Goal: Transaction & Acquisition: Register for event/course

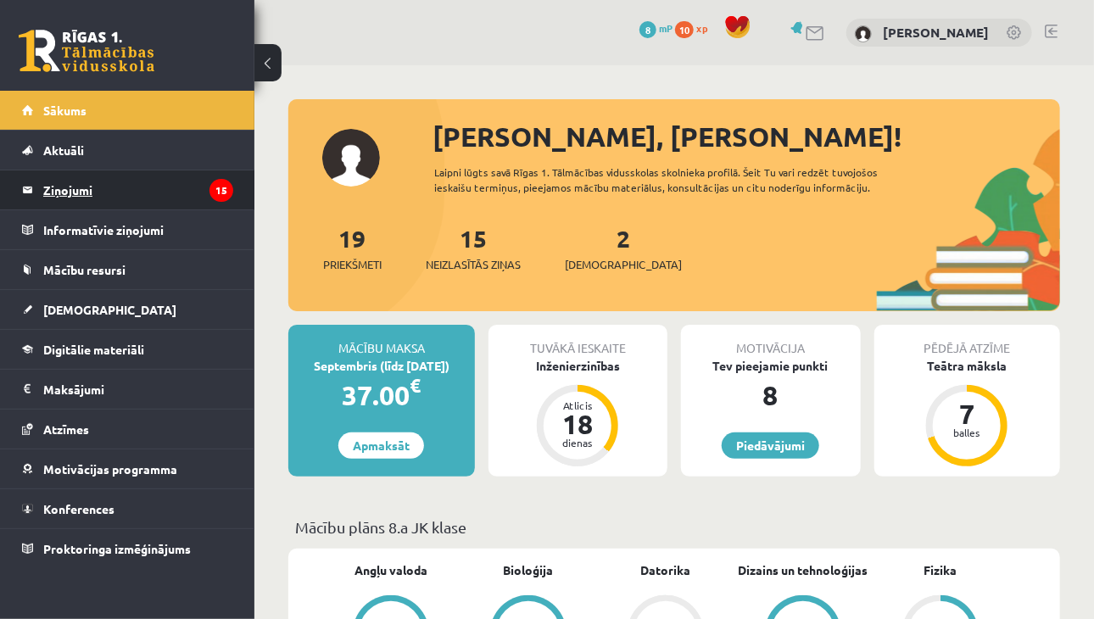
click at [119, 181] on legend "Ziņojumi 15" at bounding box center [138, 189] width 190 height 39
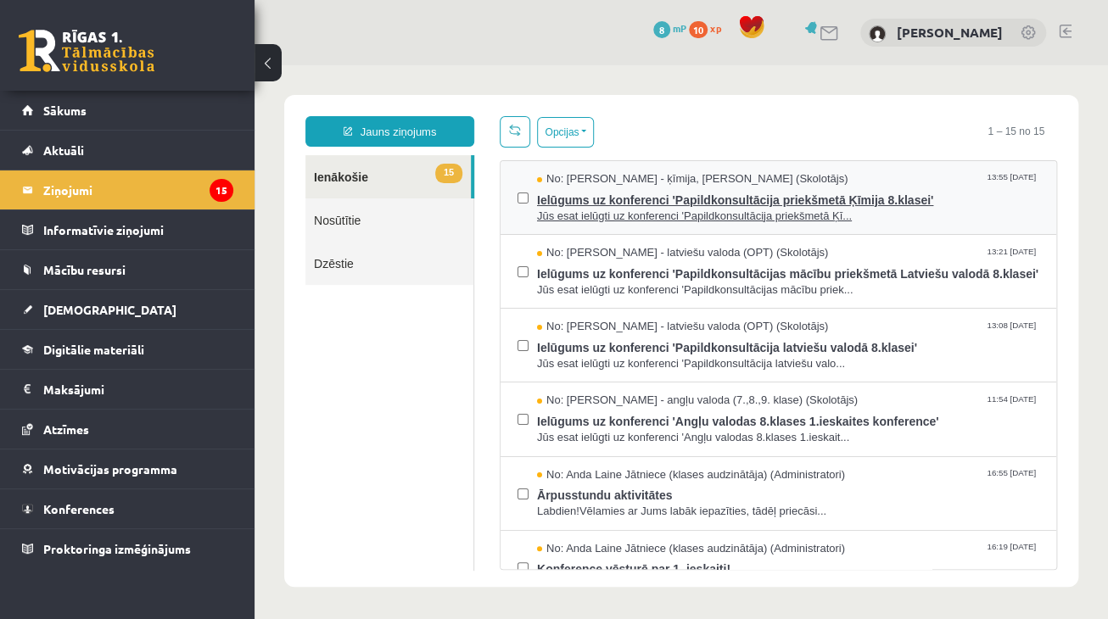
click at [725, 217] on span "Jūs esat ielūgti uz konferenci 'Papildkonsultācija priekšmetā Ķī..." at bounding box center [788, 217] width 502 height 16
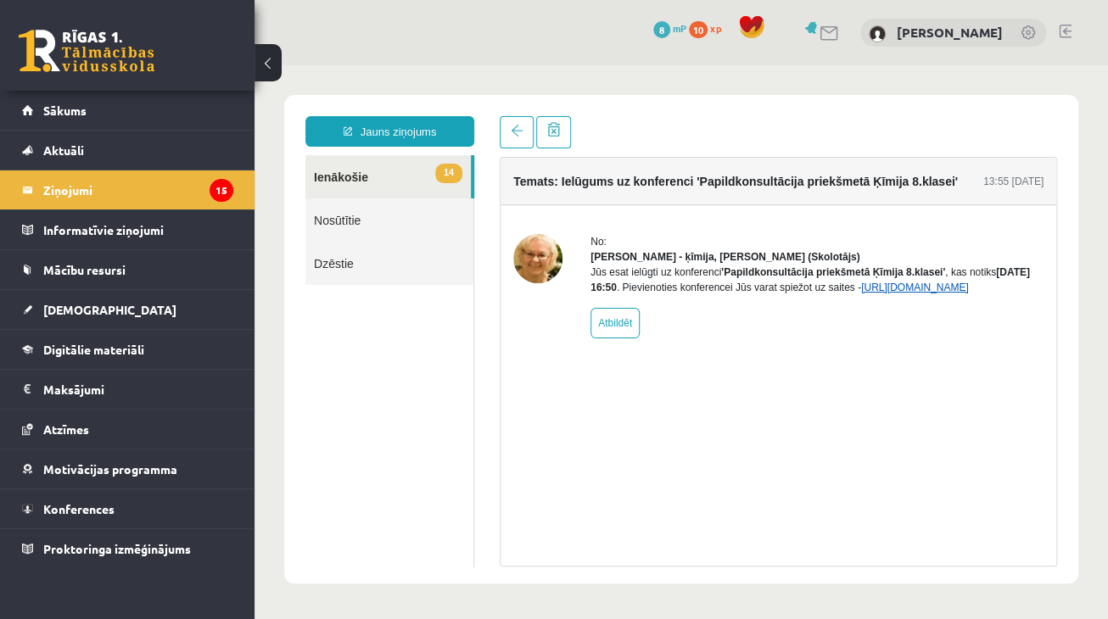
click at [861, 293] on link "https://eskola.r1tv.lv/conferences/5050/join" at bounding box center [915, 288] width 108 height 12
click at [382, 176] on link "14 Ienākošie" at bounding box center [387, 176] width 165 height 43
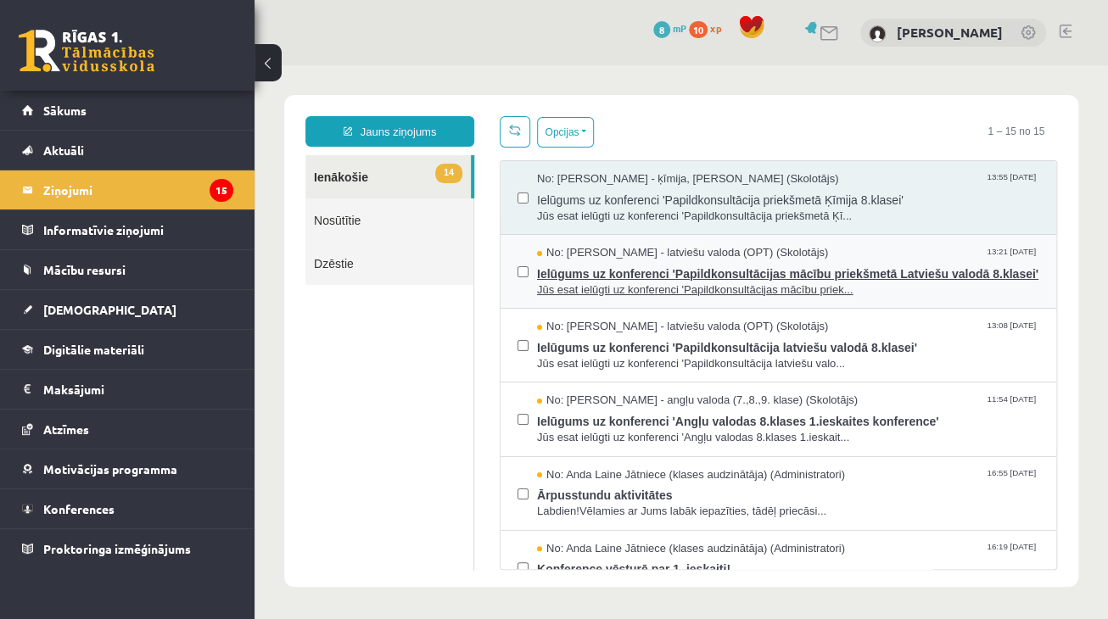
click at [654, 267] on span "Ielūgums uz konferenci 'Papildkonsultācijas mācību priekšmetā Latviešu valodā 8…" at bounding box center [788, 271] width 502 height 21
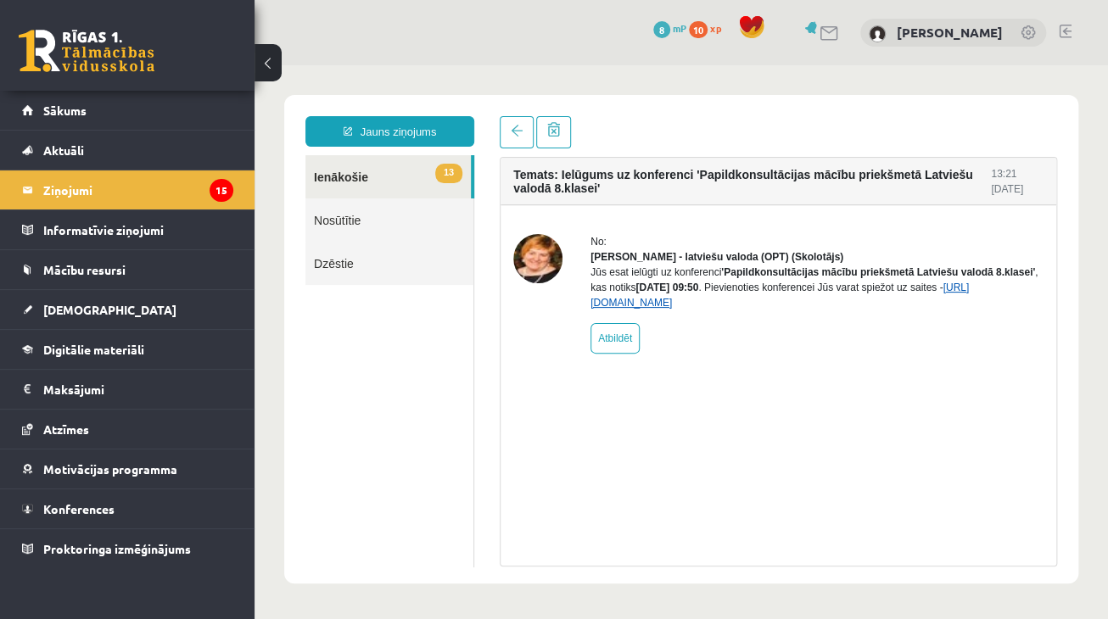
click at [672, 309] on link "https://eskola.r1tv.lv/conferences/5054/join" at bounding box center [779, 295] width 378 height 27
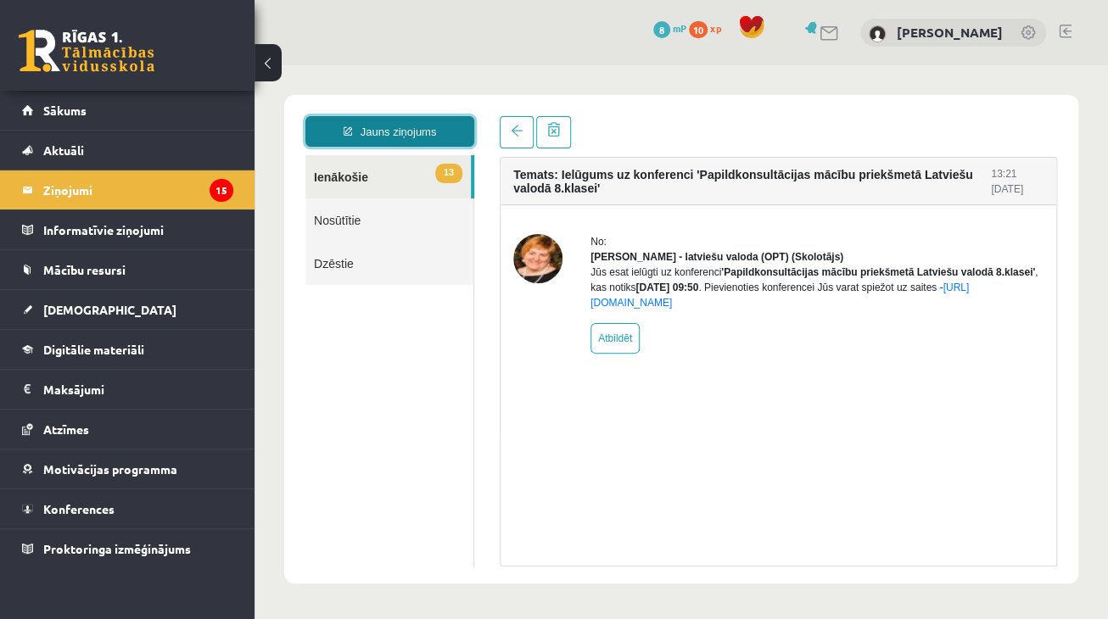
drag, startPoint x: 366, startPoint y: 169, endPoint x: 377, endPoint y: 176, distance: 12.7
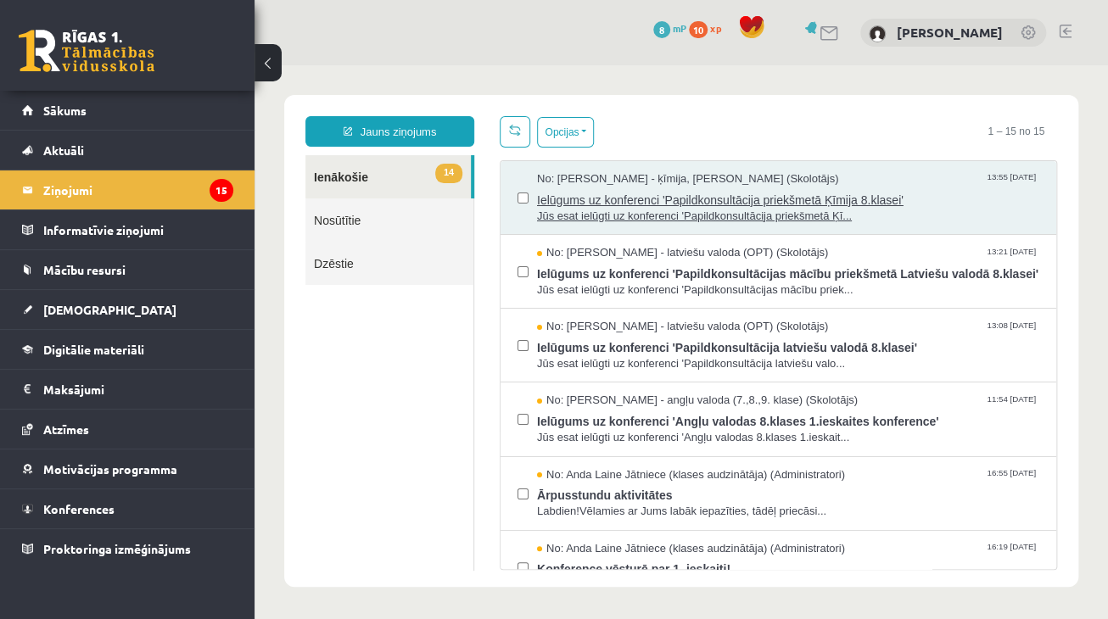
click at [568, 203] on span "Ielūgums uz konferenci 'Papildkonsultācija priekšmetā Ķīmija 8.klasei'" at bounding box center [788, 197] width 502 height 21
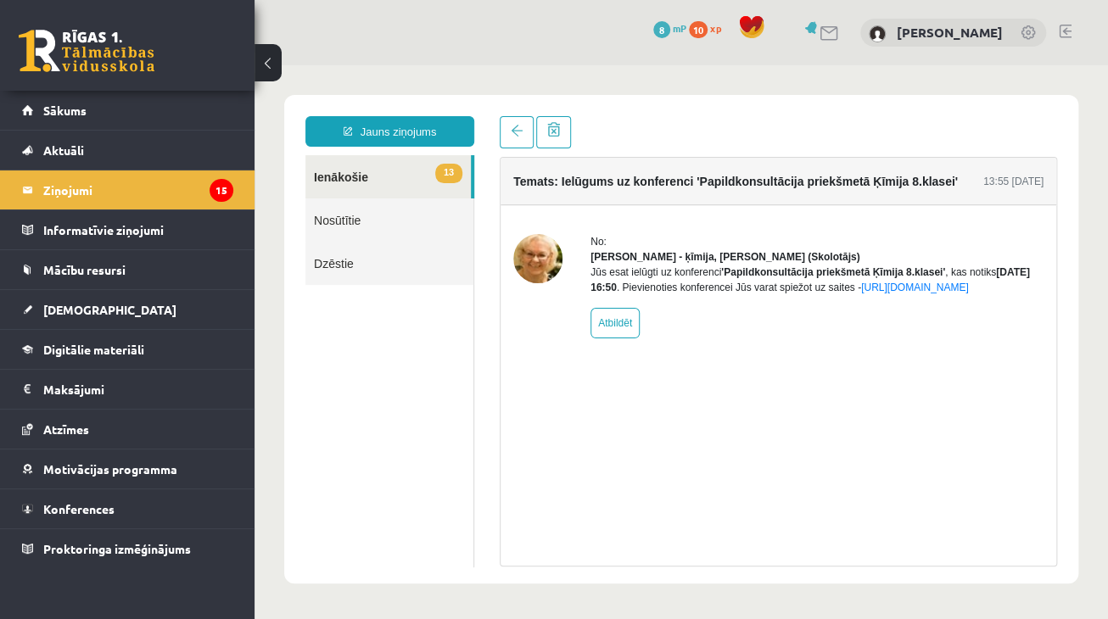
click at [696, 326] on div "No: Dzintra Birska - ķīmija, ķīmija II (Skolotājs) Jūs esat ielūgti uz konferen…" at bounding box center [816, 286] width 453 height 104
click at [861, 293] on link "https://eskola.r1tv.lv/conferences/5050/join" at bounding box center [915, 288] width 108 height 12
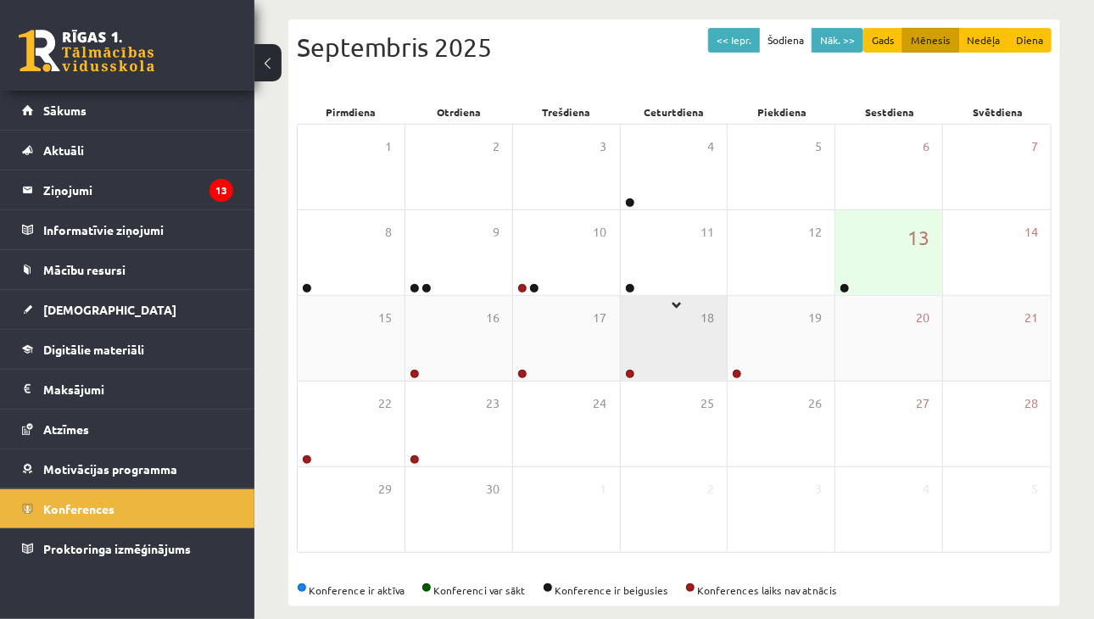
scroll to position [254, 0]
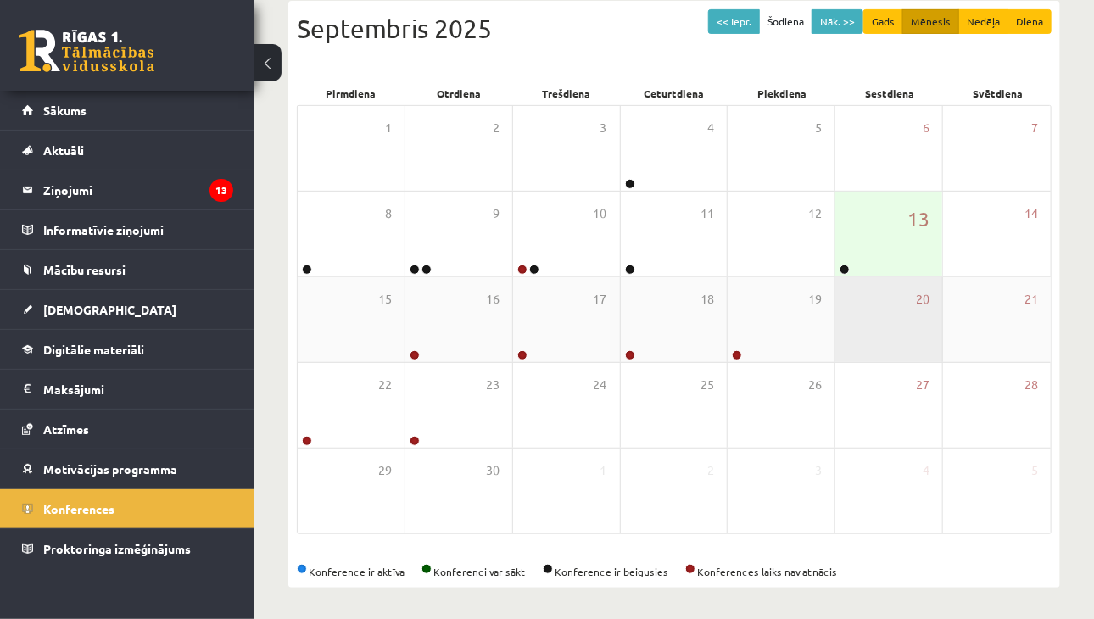
click at [845, 277] on div "20" at bounding box center [888, 319] width 107 height 85
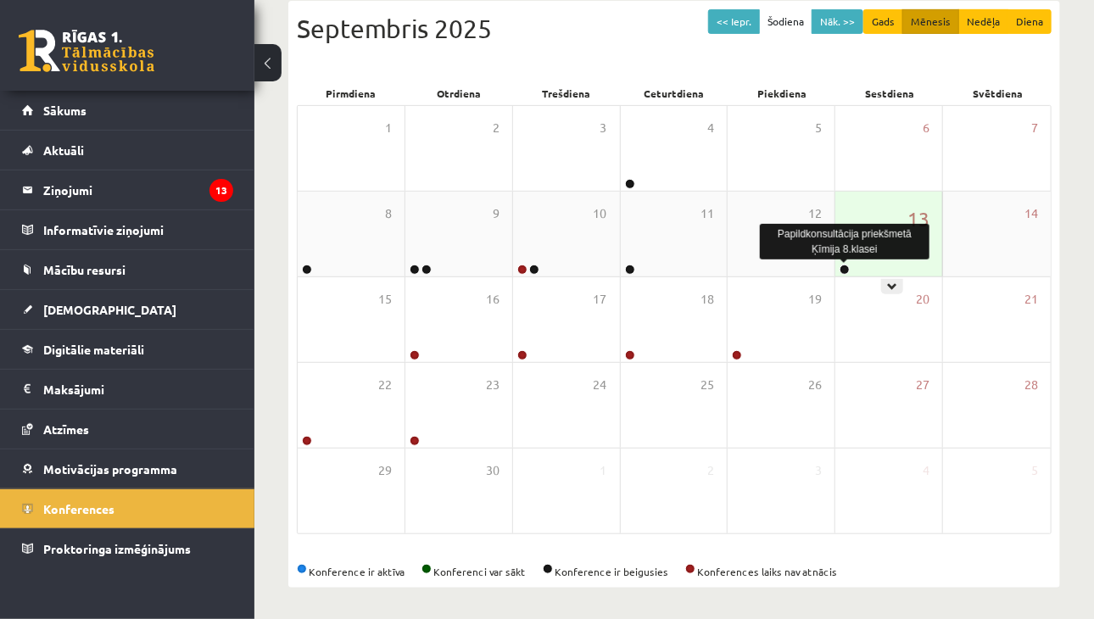
click at [845, 272] on link at bounding box center [845, 270] width 10 height 10
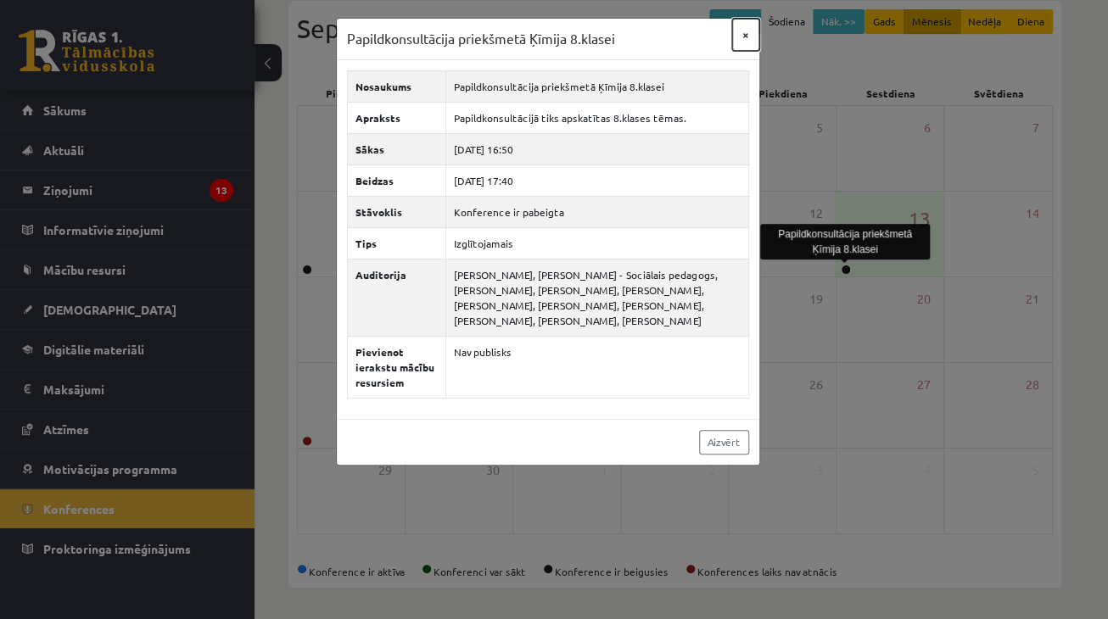
click at [745, 38] on button "×" at bounding box center [745, 35] width 27 height 32
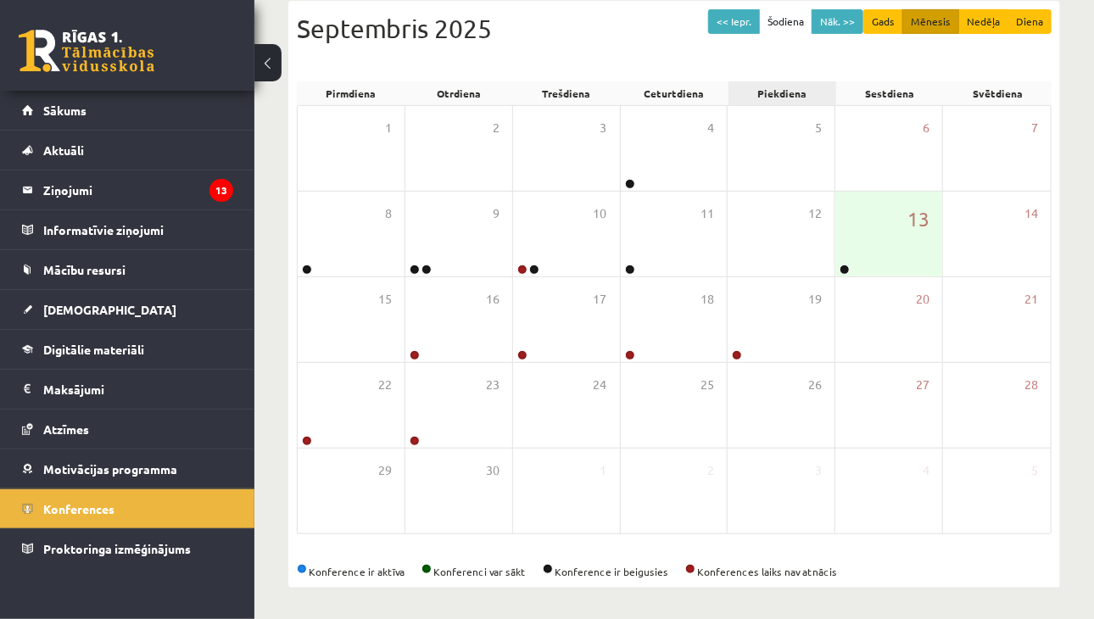
drag, startPoint x: 743, startPoint y: 81, endPoint x: 746, endPoint y: 91, distance: 10.5
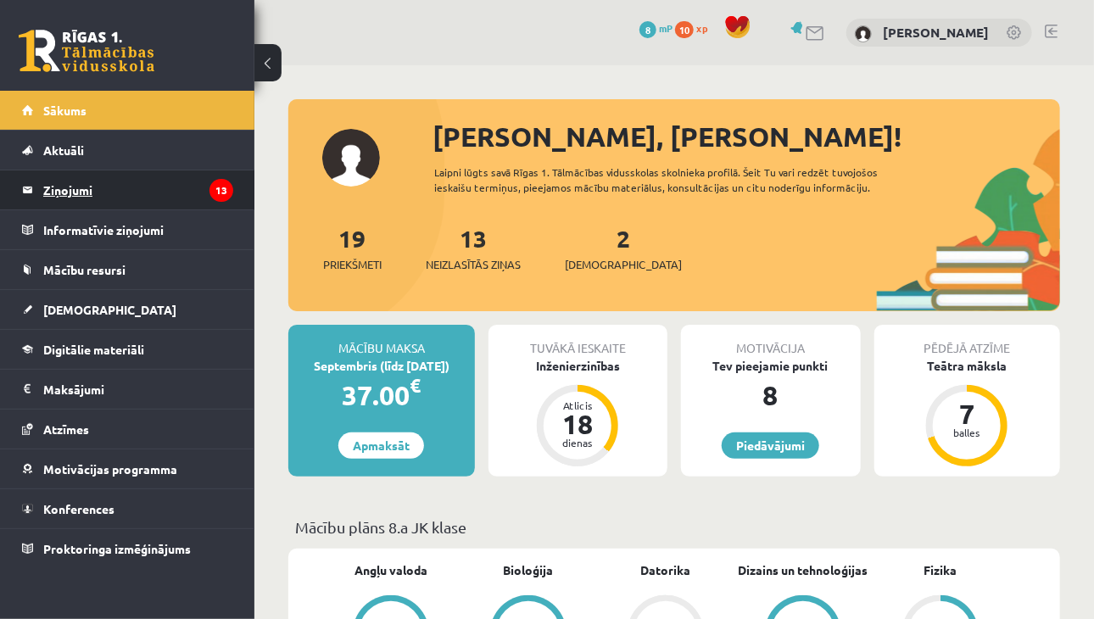
click at [115, 187] on legend "Ziņojumi 13" at bounding box center [138, 189] width 190 height 39
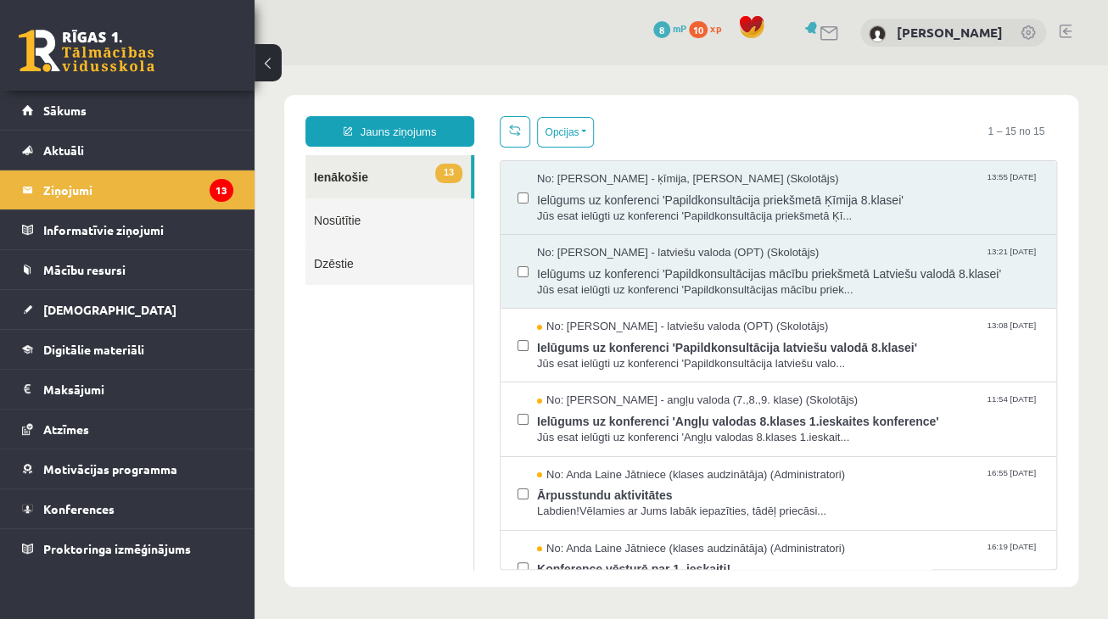
click at [386, 181] on link "13 Ienākošie" at bounding box center [387, 176] width 165 height 43
click at [640, 197] on span "Ielūgums uz konferenci 'Papildkonsultācija priekšmetā Ķīmija 8.klasei'" at bounding box center [788, 197] width 502 height 21
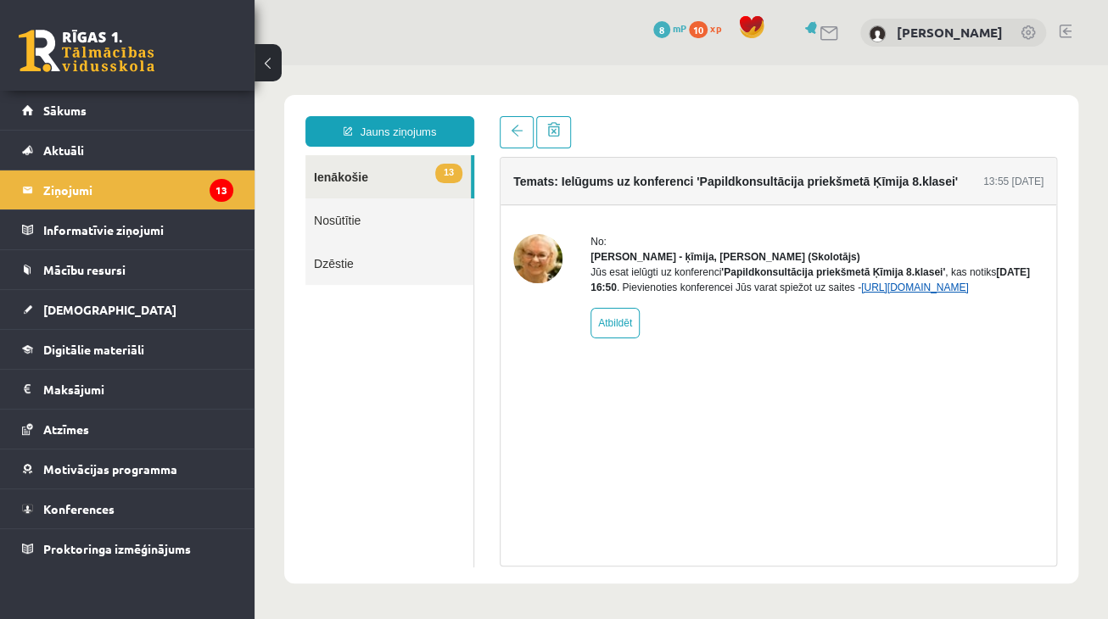
click at [861, 293] on link "https://eskola.r1tv.lv/conferences/5050/join" at bounding box center [915, 288] width 108 height 12
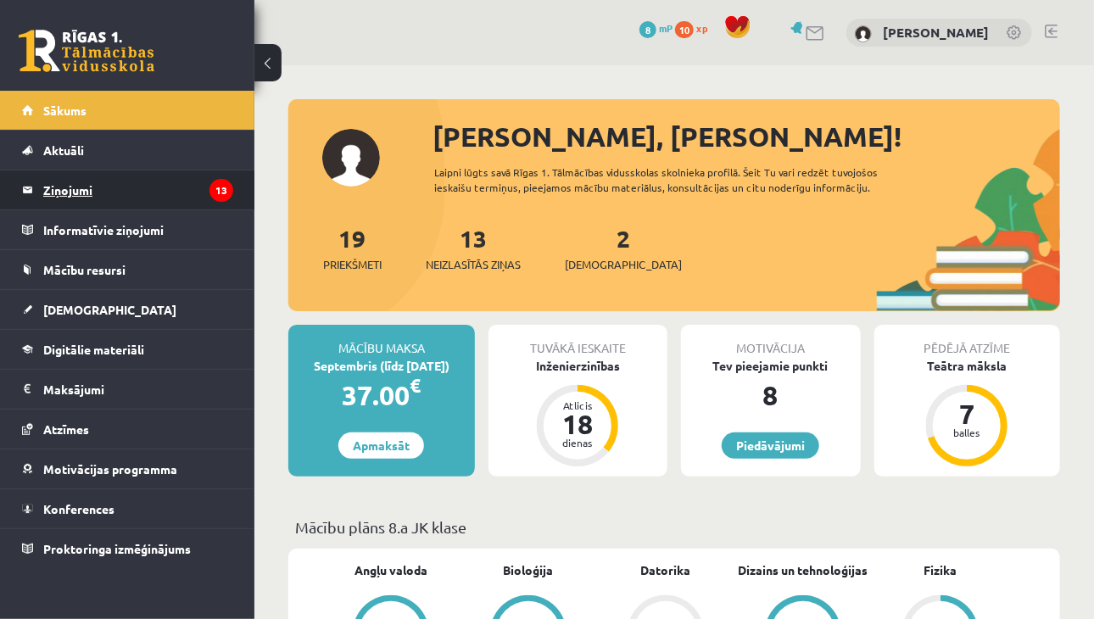
click at [114, 183] on legend "Ziņojumi 13" at bounding box center [138, 189] width 190 height 39
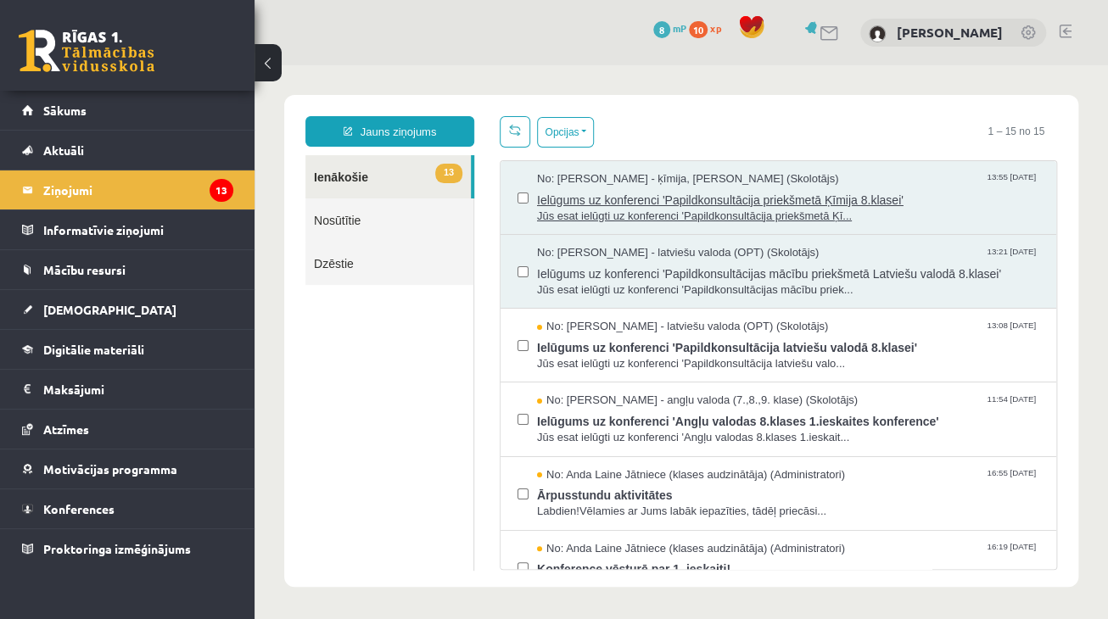
click at [656, 197] on span "Ielūgums uz konferenci 'Papildkonsultācija priekšmetā Ķīmija 8.klasei'" at bounding box center [788, 197] width 502 height 21
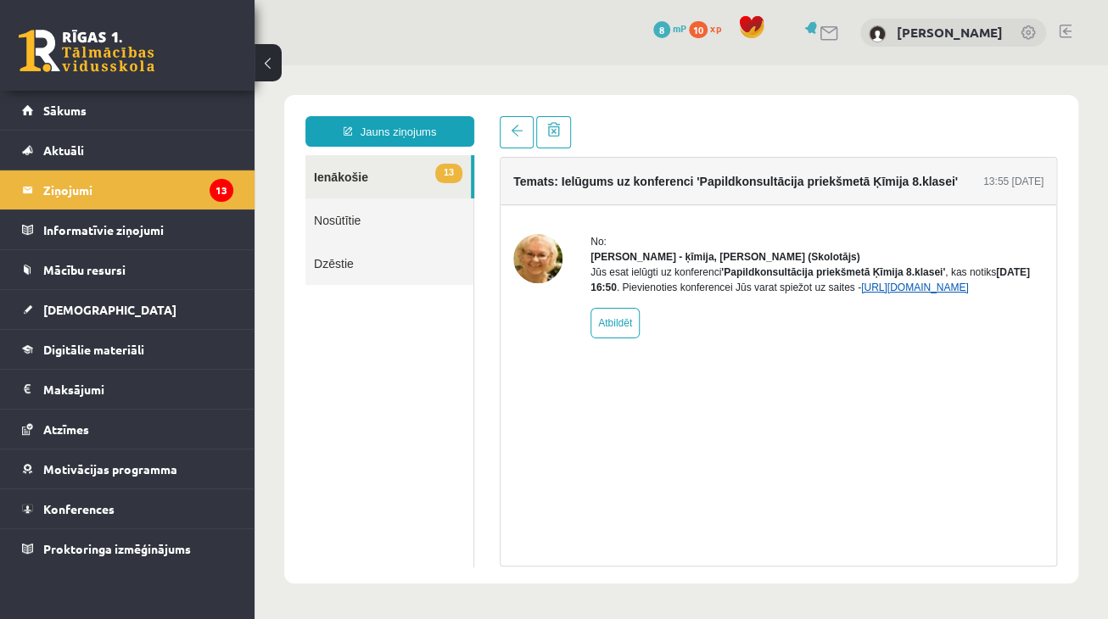
click at [861, 293] on link "https://eskola.r1tv.lv/conferences/5050/join" at bounding box center [915, 288] width 108 height 12
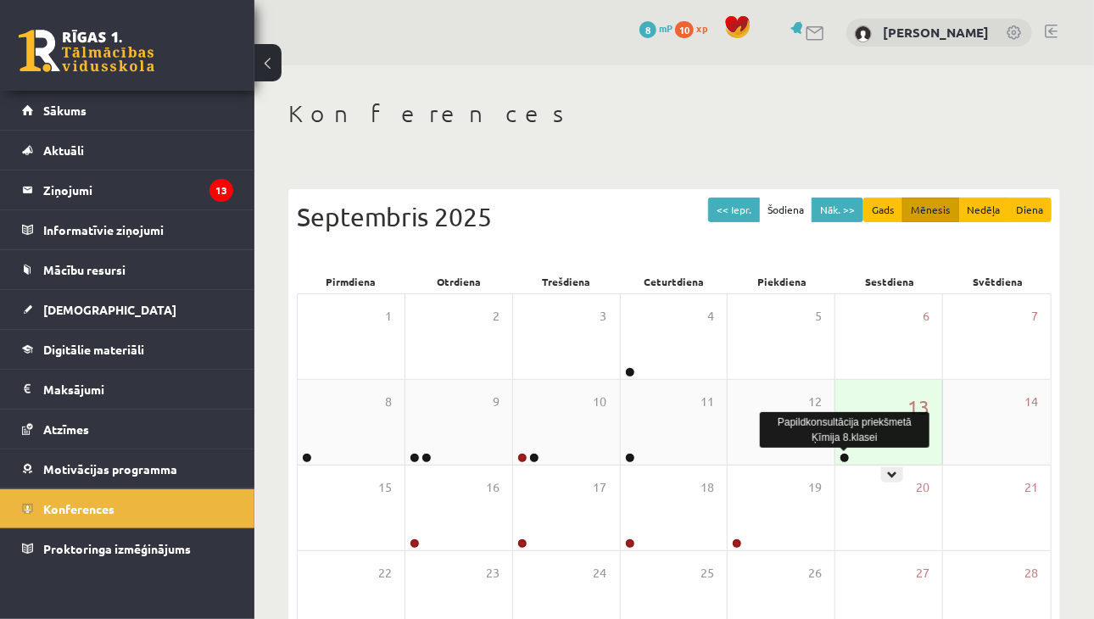
click at [845, 461] on link at bounding box center [845, 458] width 10 height 10
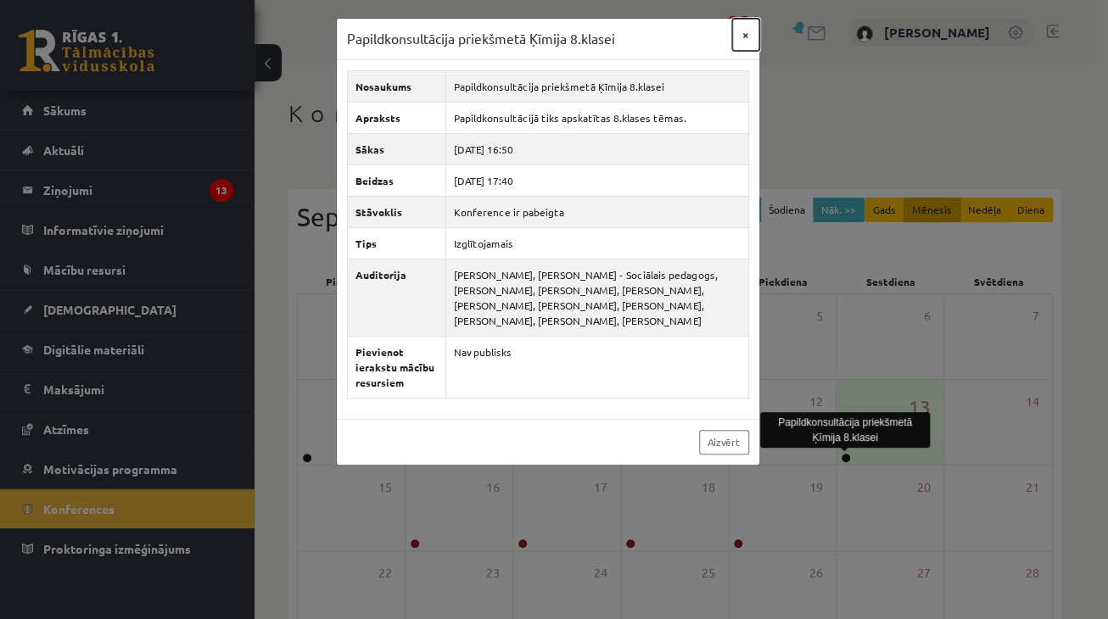
click at [746, 35] on button "×" at bounding box center [745, 35] width 27 height 32
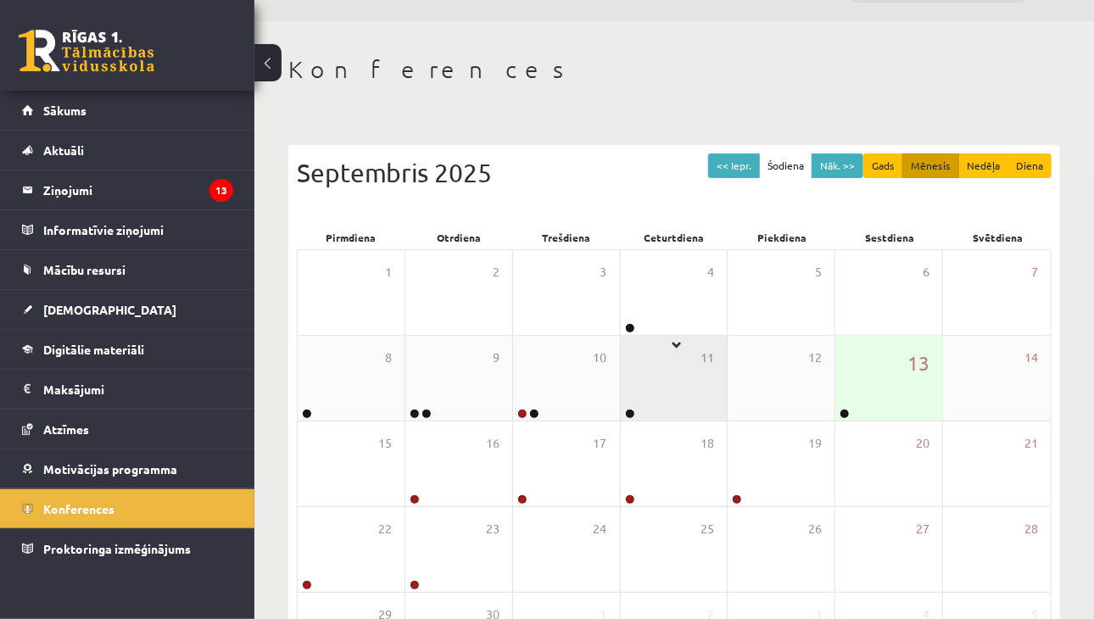
scroll to position [85, 0]
